Goal: Task Accomplishment & Management: Use online tool/utility

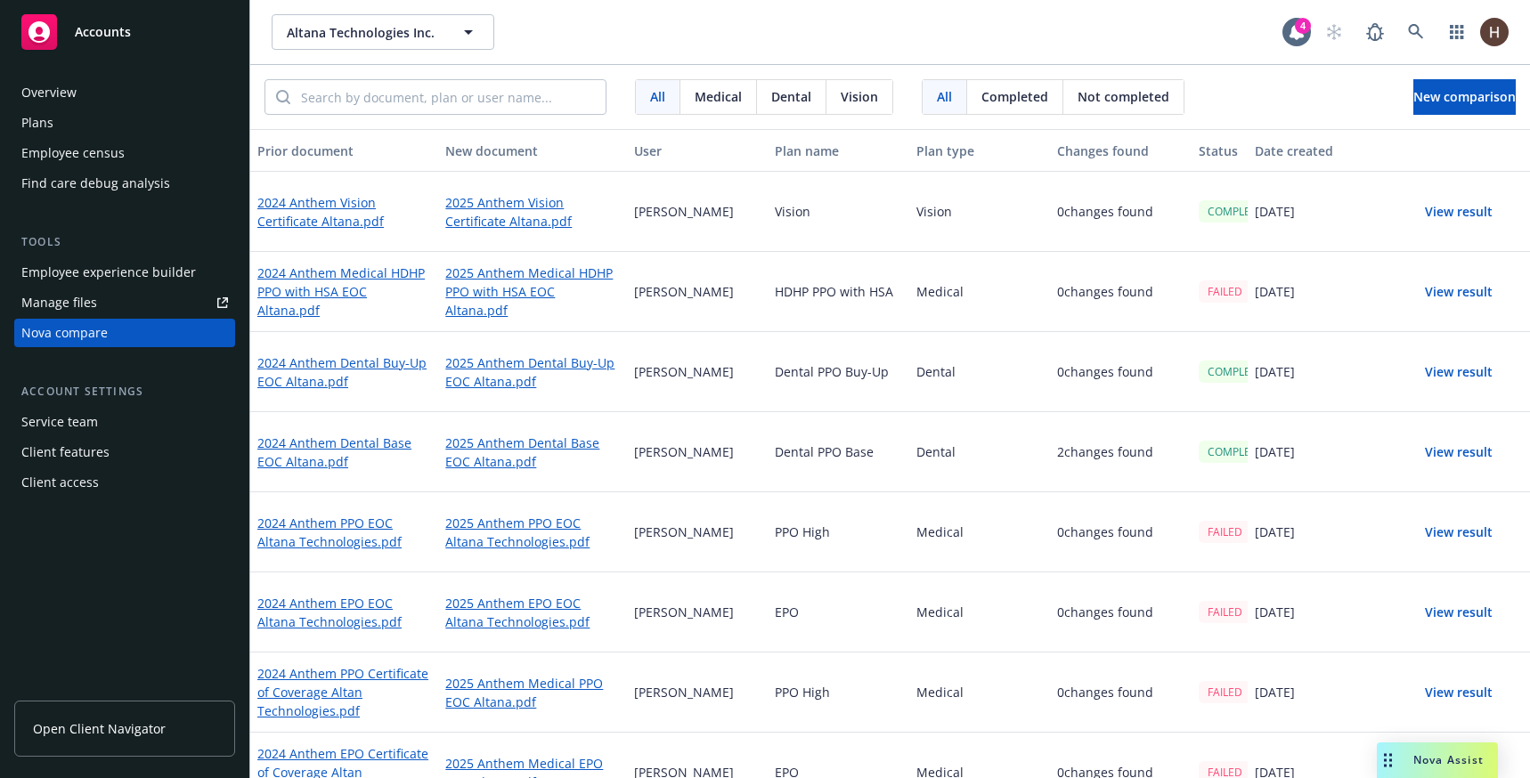
click at [1220, 83] on div "All Medical Dental Vision All Completed Not completed New comparison" at bounding box center [890, 97] width 1280 height 64
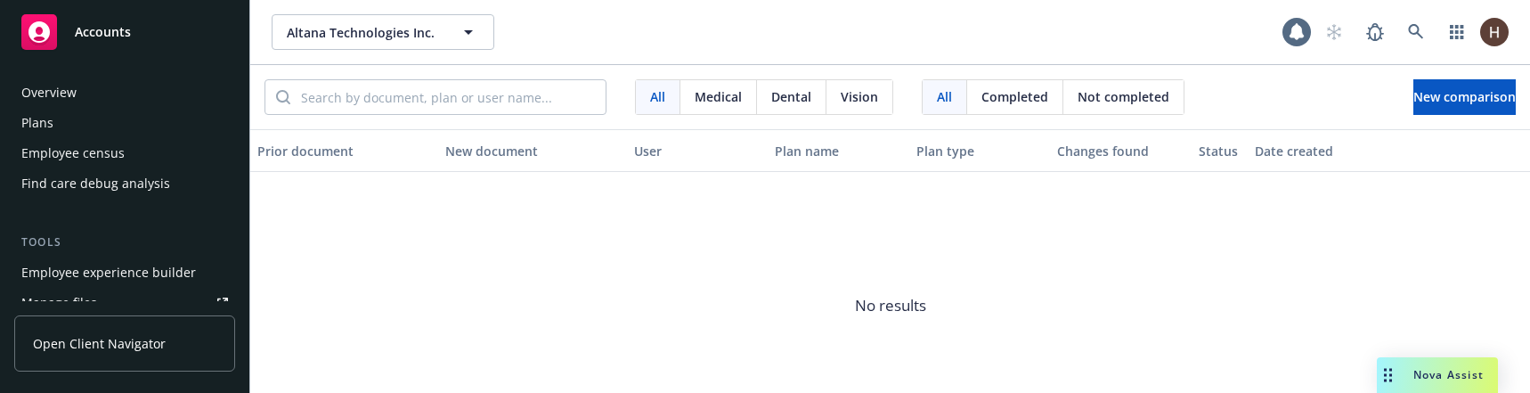
scroll to position [109, 0]
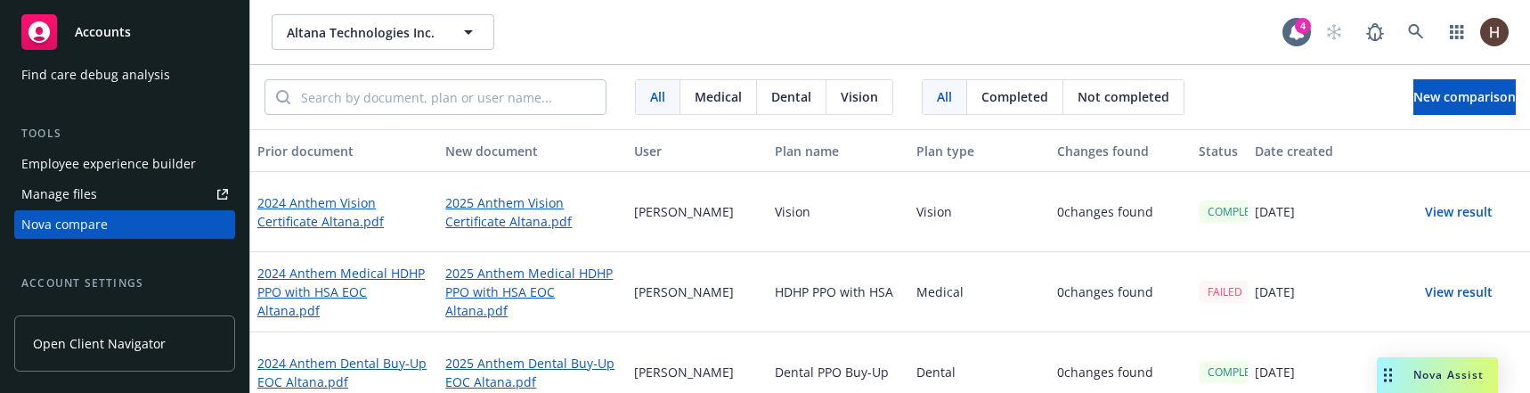
click at [1429, 285] on button "View result" at bounding box center [1458, 292] width 125 height 36
